Goal: Task Accomplishment & Management: Use online tool/utility

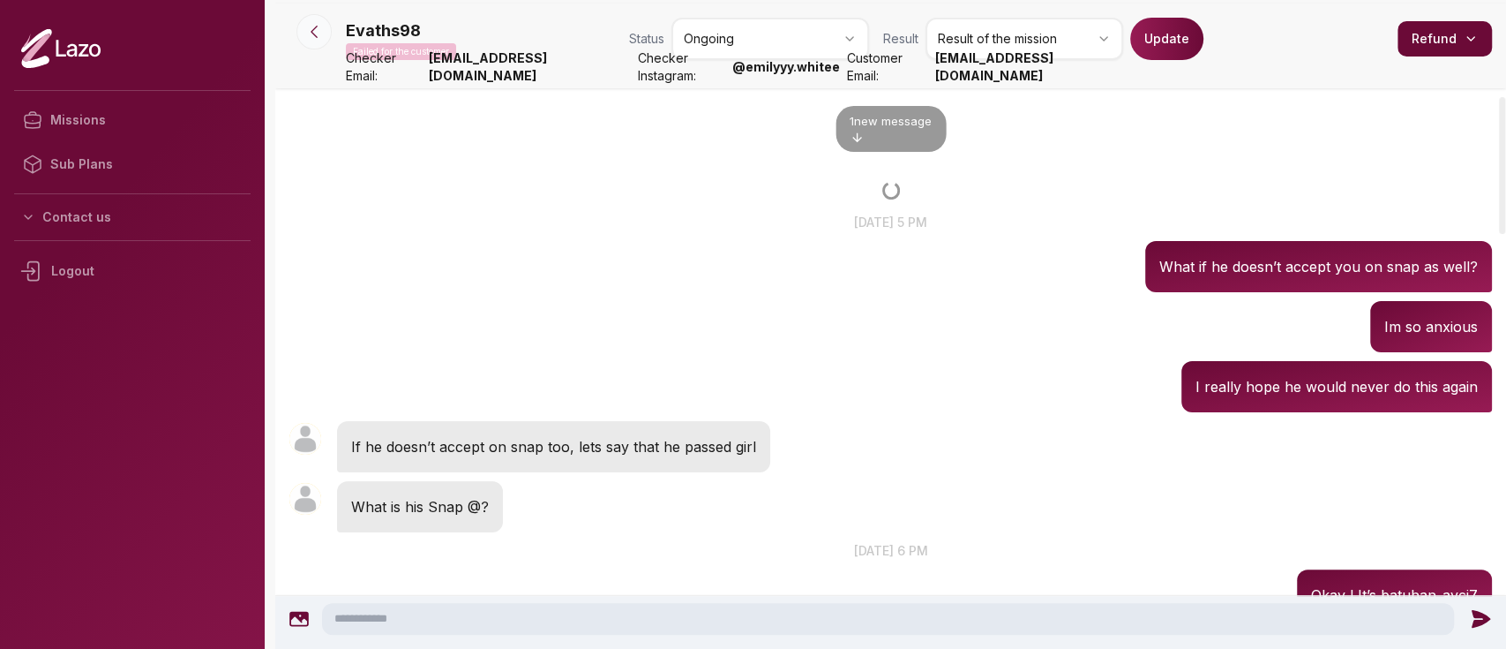
scroll to position [457, 0]
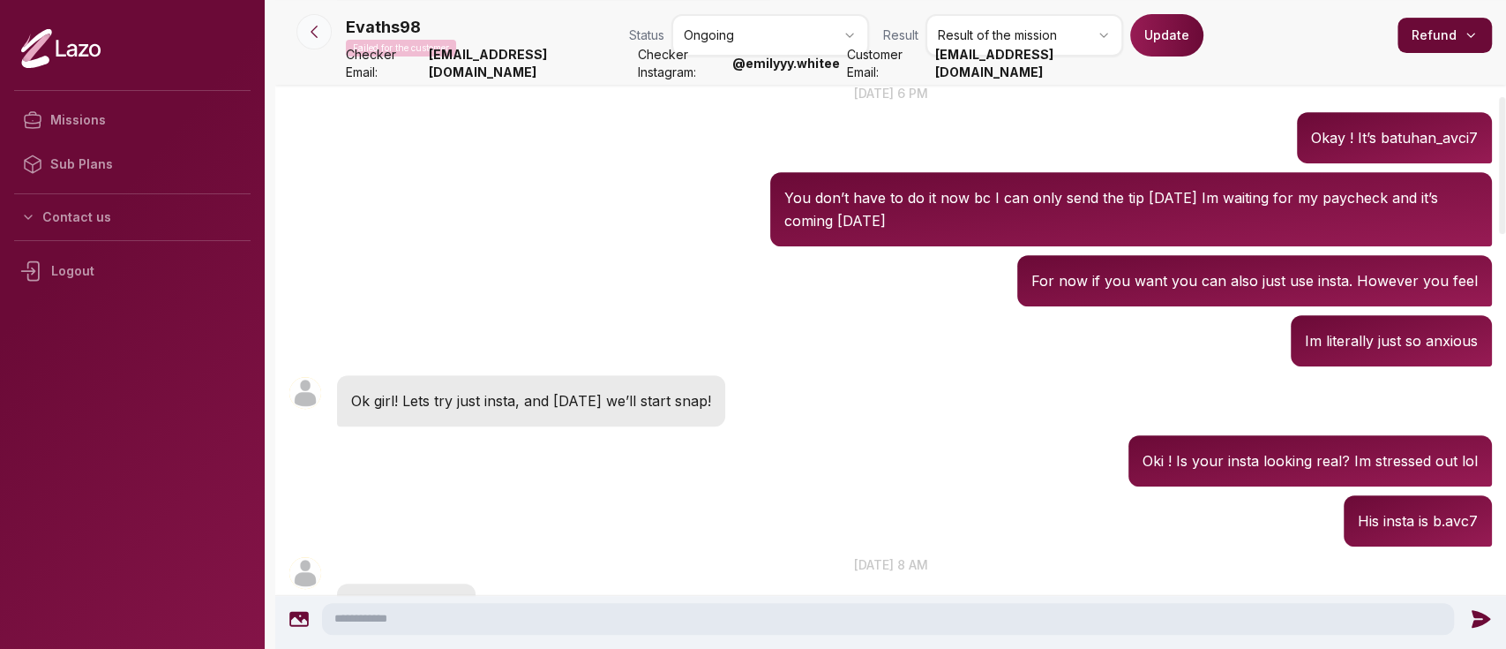
click at [304, 22] on button at bounding box center [314, 31] width 35 height 35
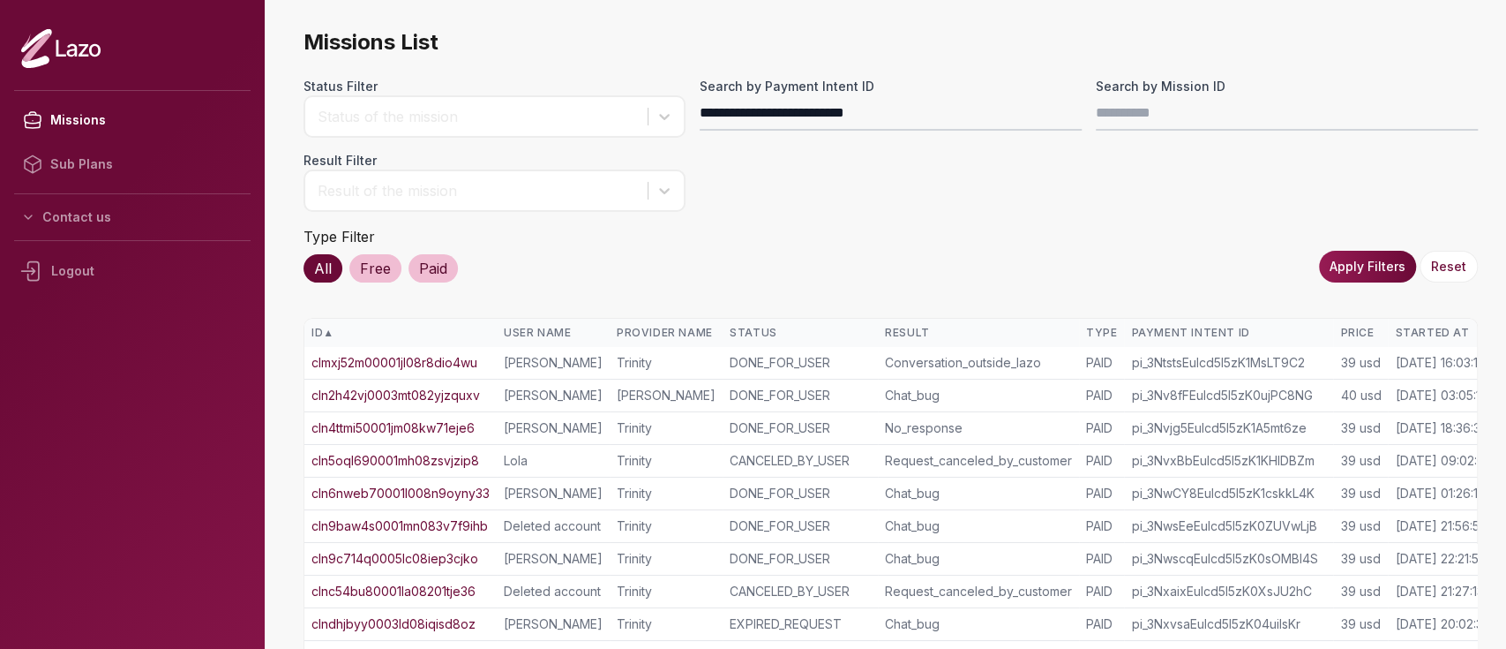
type input "**********"
click at [1348, 263] on button "Apply Filters" at bounding box center [1367, 267] width 97 height 32
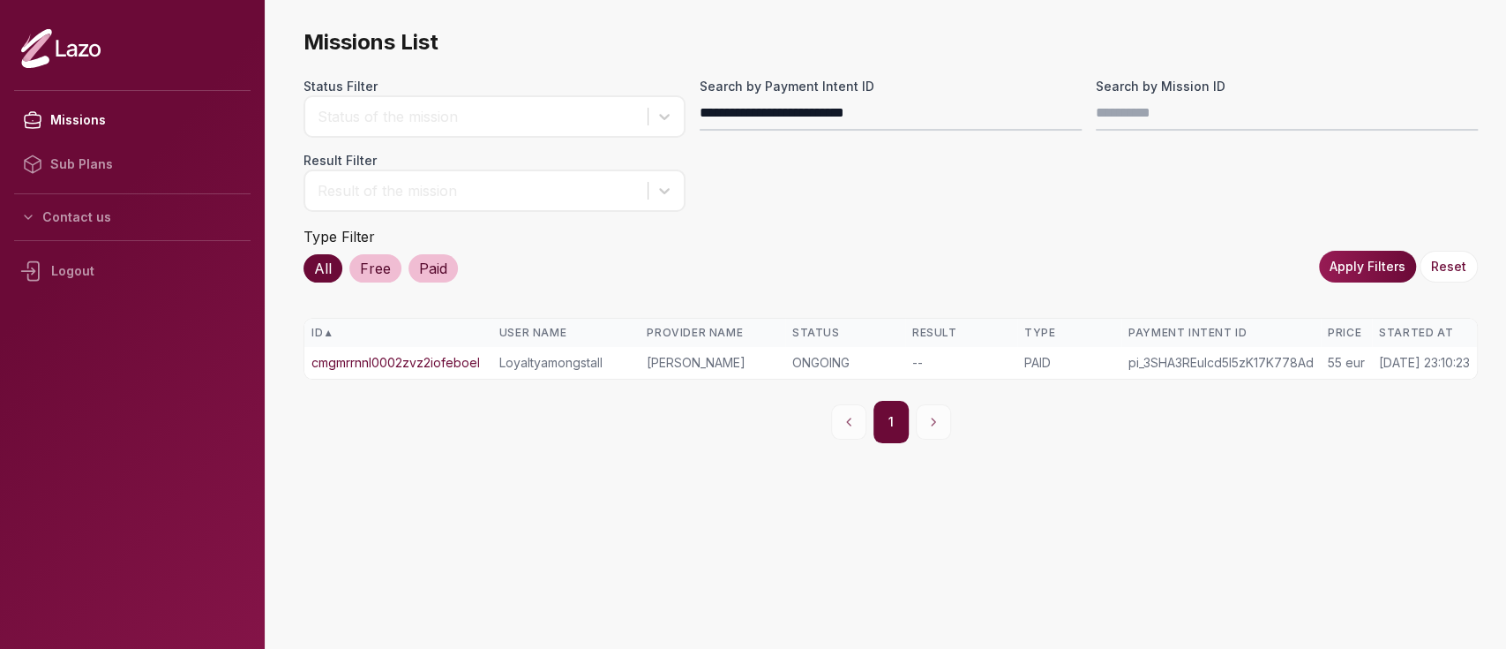
click at [457, 349] on td "cmgmrrnnl0002zvz2iofeboel" at bounding box center [398, 363] width 188 height 32
click at [453, 360] on link "cmgmrrnnl0002zvz2iofeboel" at bounding box center [396, 363] width 169 height 18
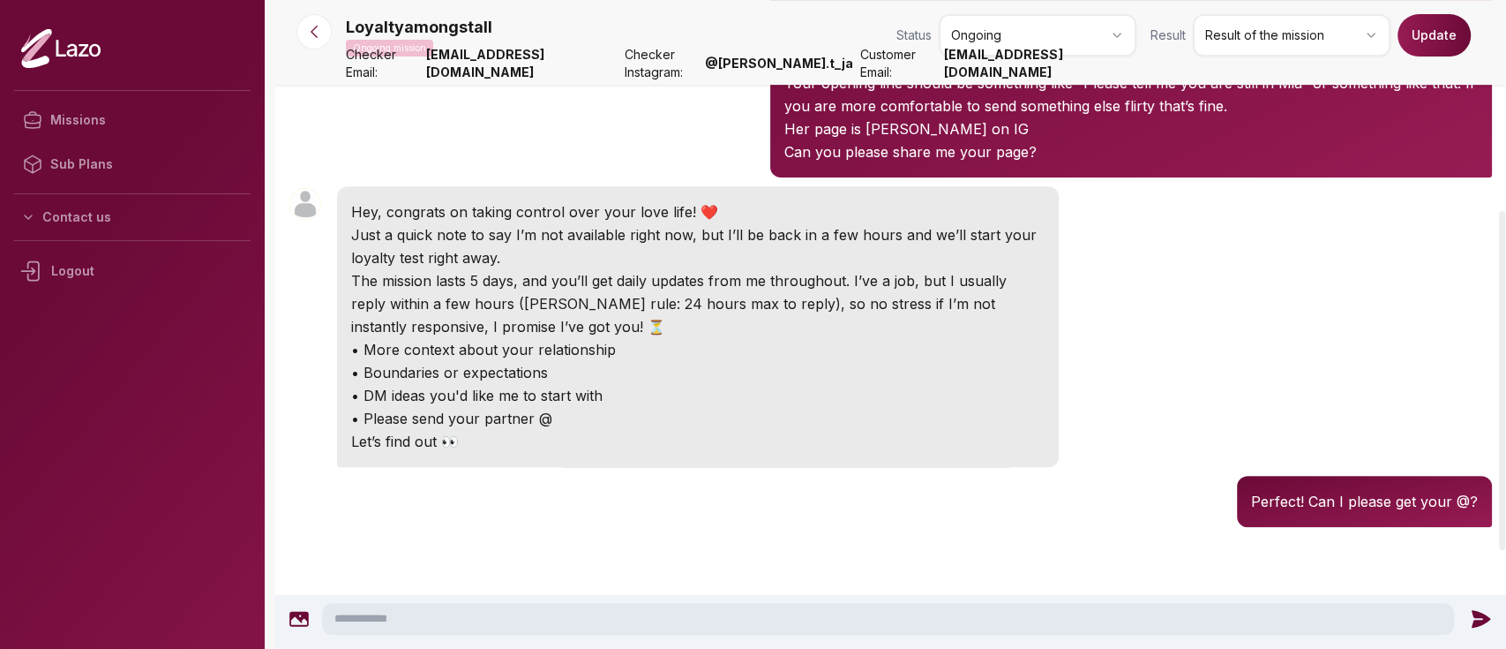
scroll to position [402, 0]
